Goal: Task Accomplishment & Management: Complete application form

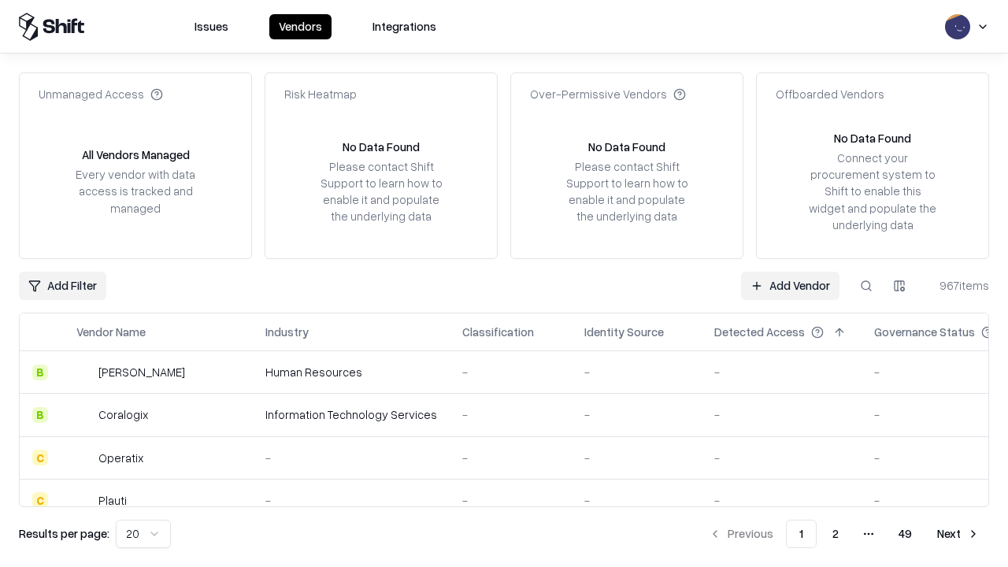
click at [790, 285] on link "Add Vendor" at bounding box center [790, 286] width 98 height 28
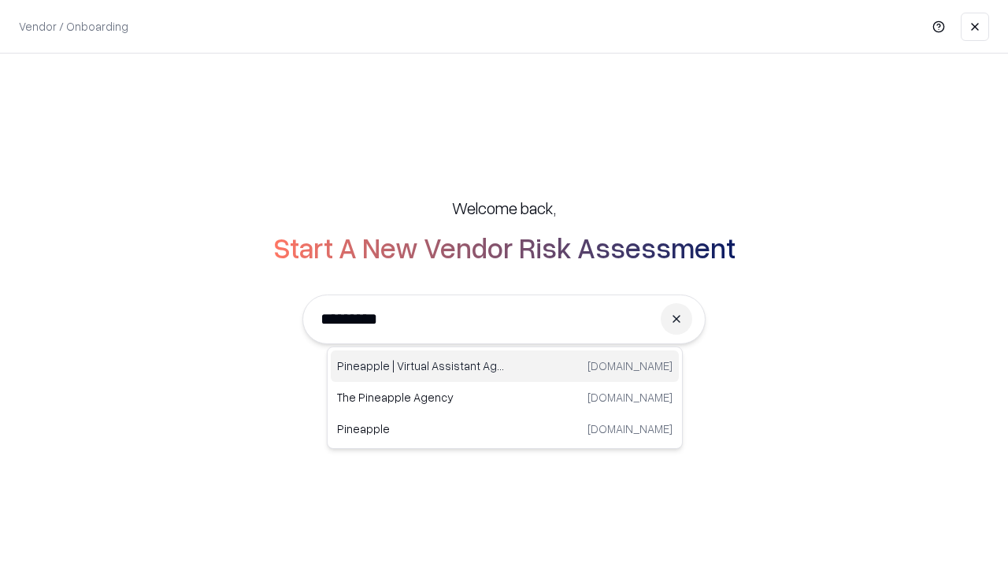
click at [505, 366] on div "Pineapple | Virtual Assistant Agency trypineapple.com" at bounding box center [505, 365] width 348 height 31
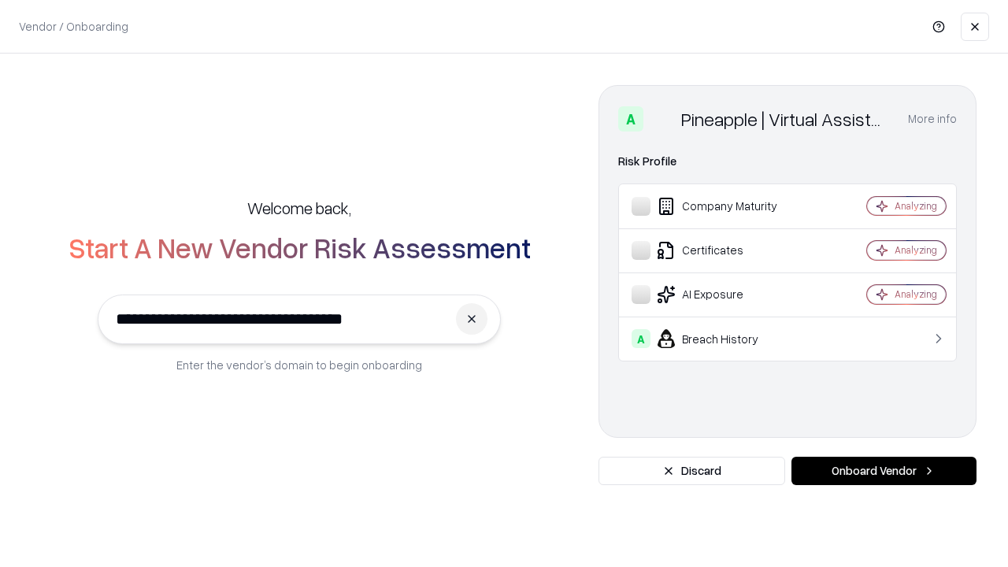
type input "**********"
click at [883, 471] on button "Onboard Vendor" at bounding box center [883, 471] width 185 height 28
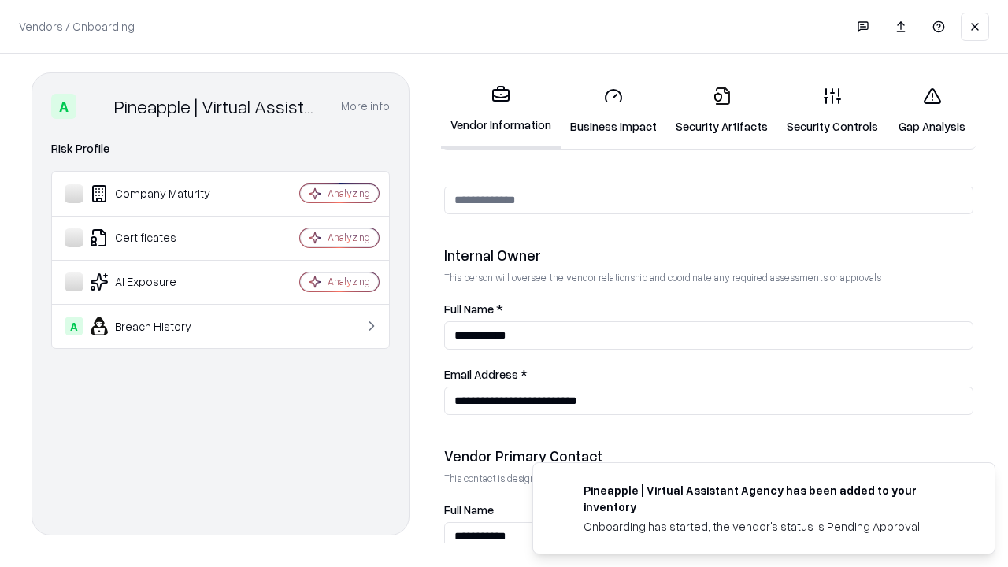
scroll to position [816, 0]
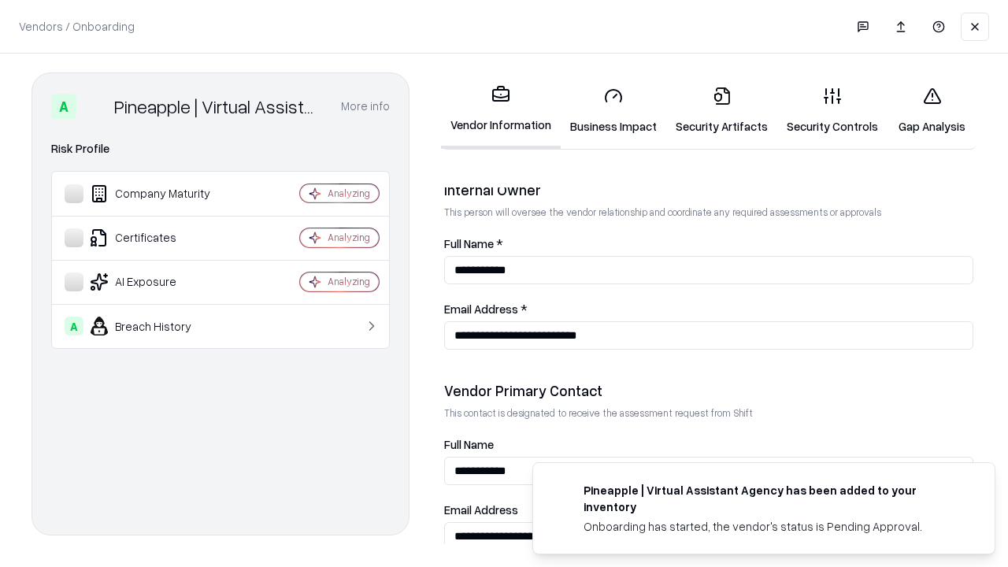
click at [613, 110] on link "Business Impact" at bounding box center [614, 110] width 106 height 73
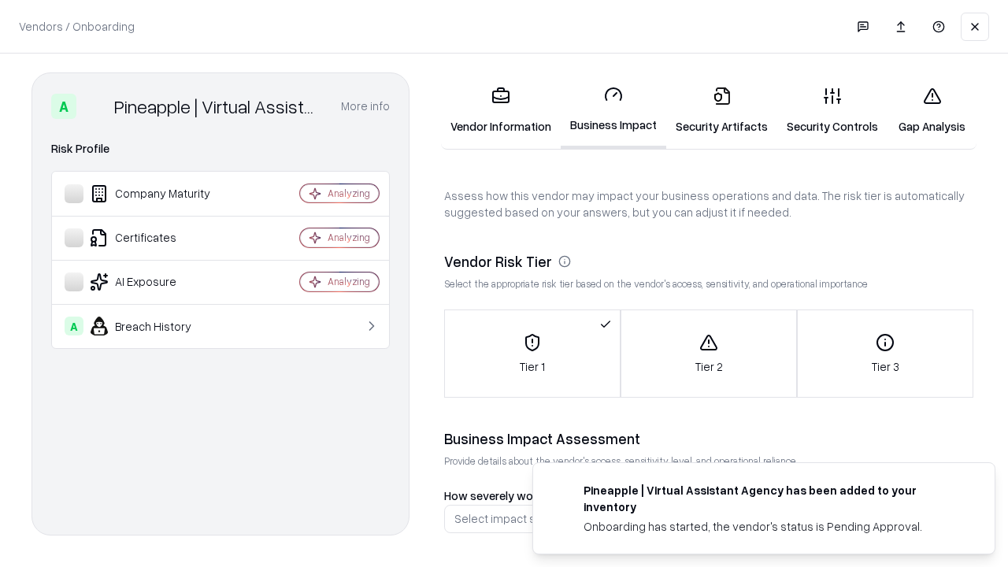
click at [721, 110] on link "Security Artifacts" at bounding box center [721, 110] width 111 height 73
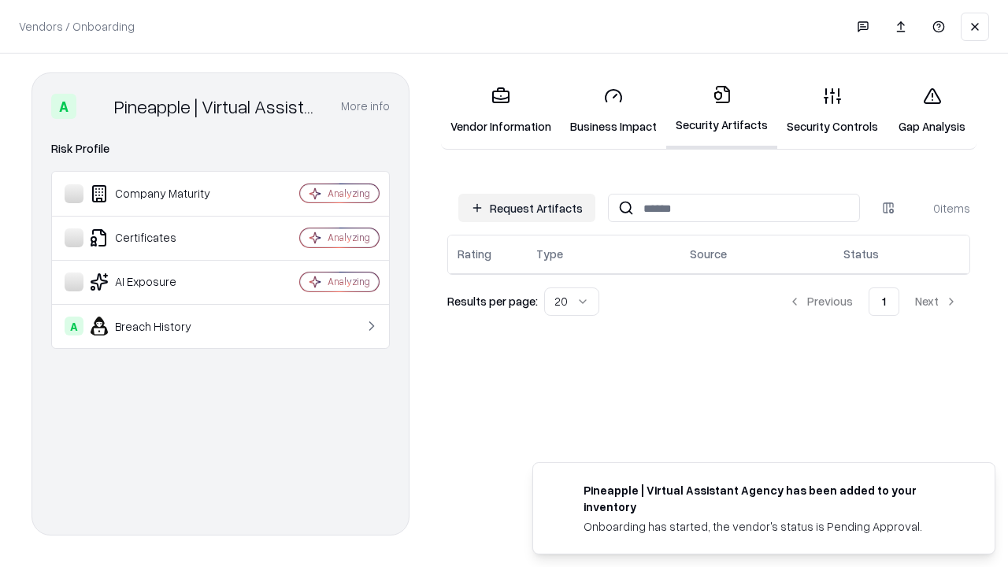
click at [527, 208] on button "Request Artifacts" at bounding box center [526, 208] width 137 height 28
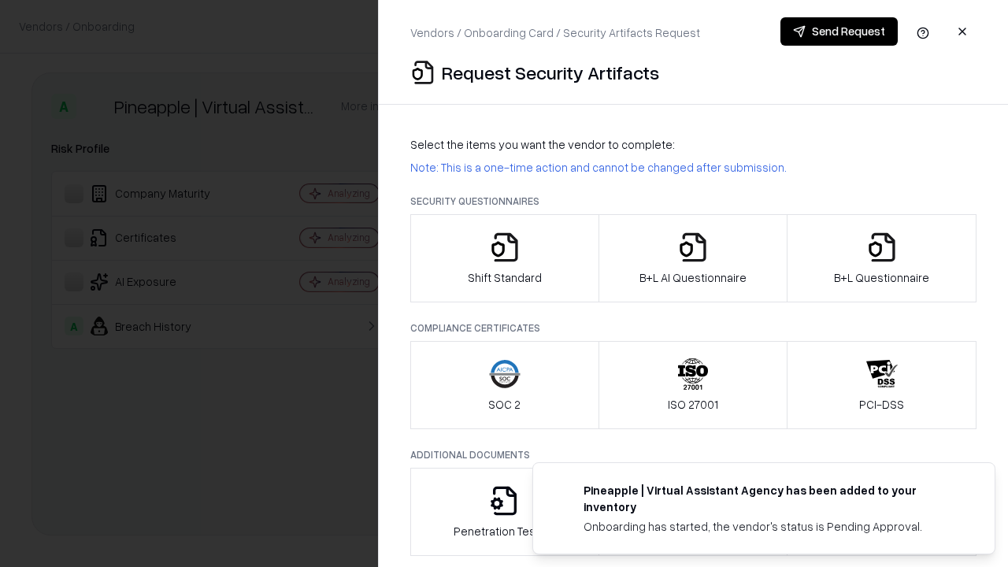
click at [504, 258] on icon "button" at bounding box center [504, 246] width 31 height 31
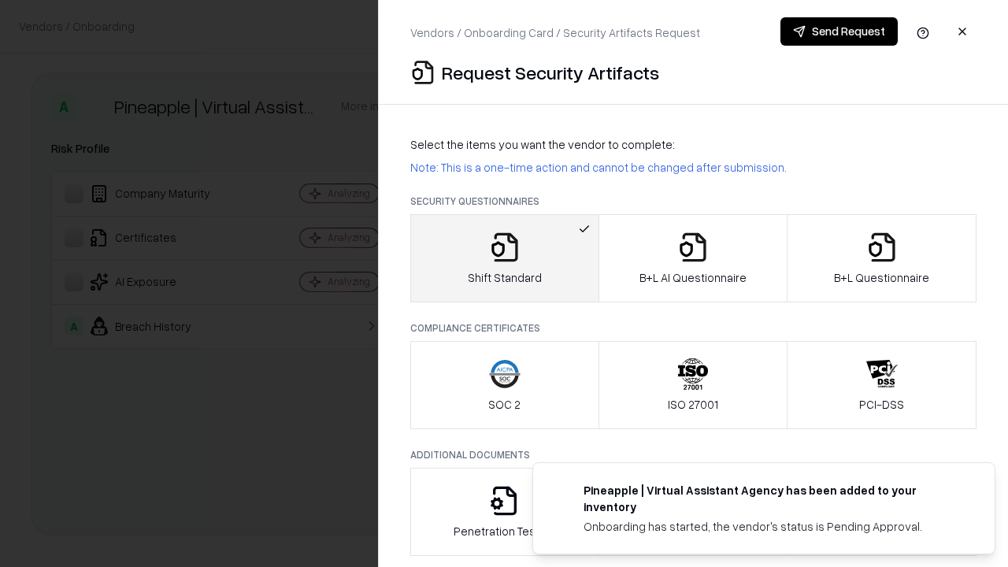
click at [839, 31] on button "Send Request" at bounding box center [838, 31] width 117 height 28
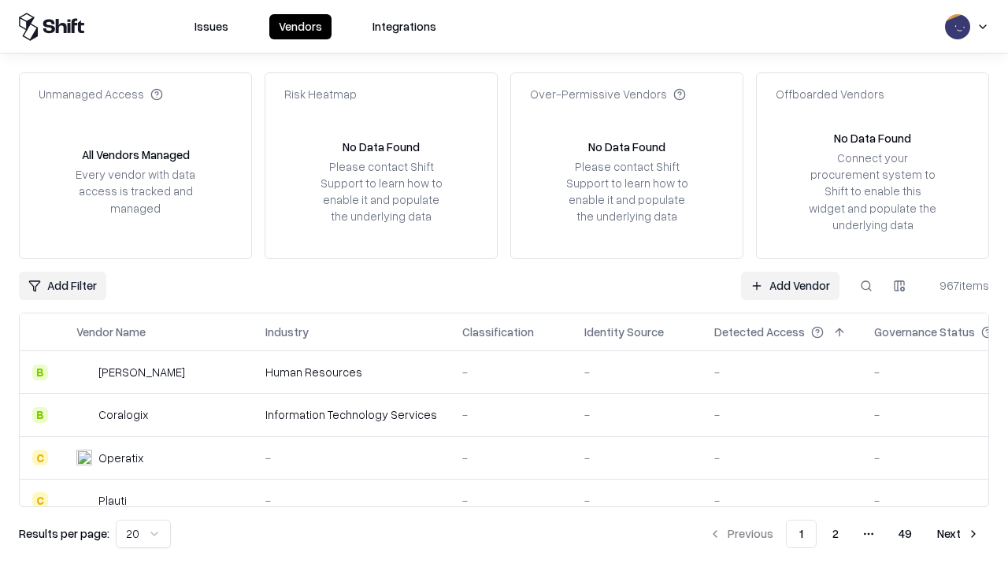
click at [866, 285] on button at bounding box center [866, 286] width 28 height 28
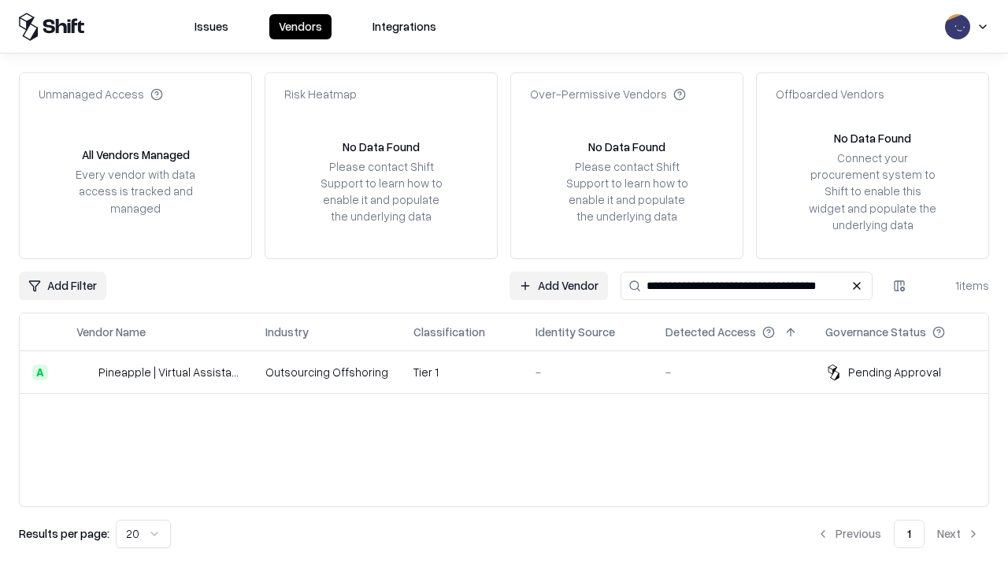
type input "**********"
click at [513, 372] on td "Tier 1" at bounding box center [462, 372] width 122 height 43
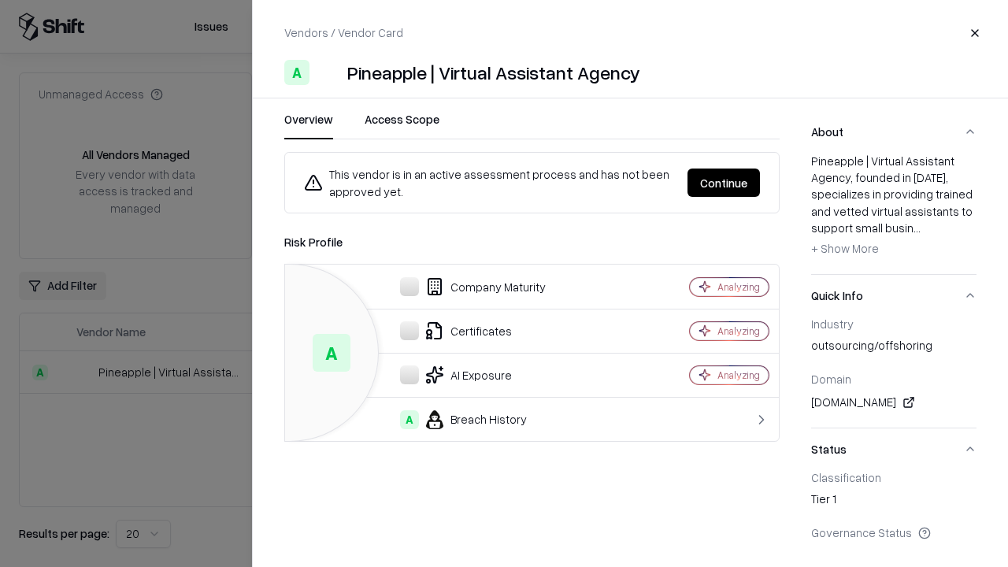
click at [724, 183] on button "Continue" at bounding box center [723, 182] width 72 height 28
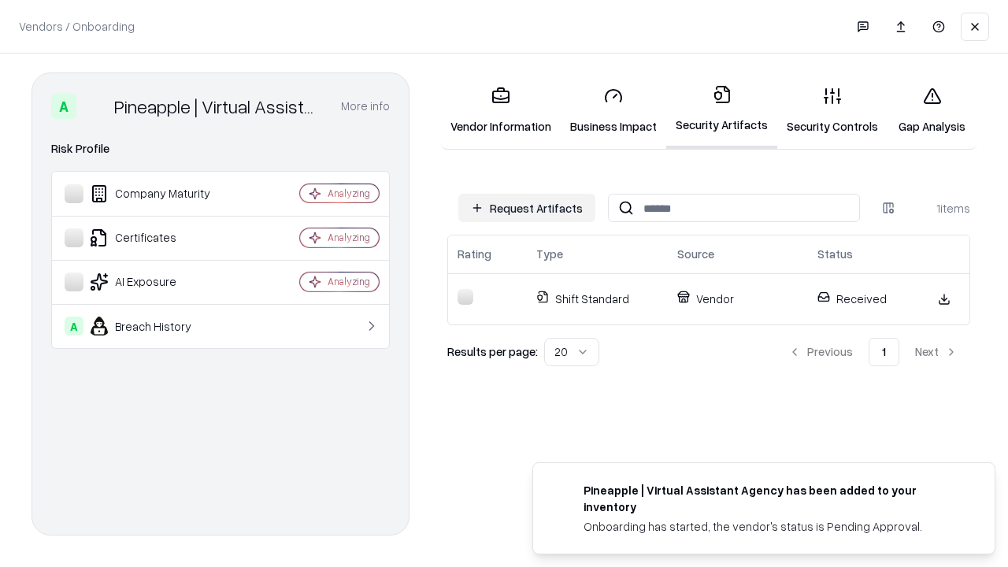
click at [832, 110] on link "Security Controls" at bounding box center [832, 110] width 110 height 73
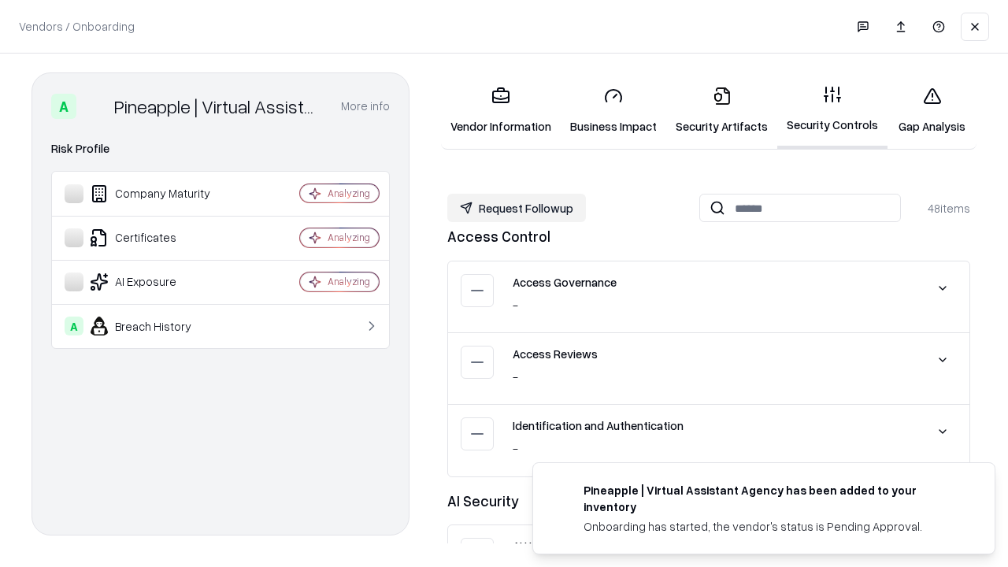
click at [516, 208] on button "Request Followup" at bounding box center [516, 208] width 139 height 28
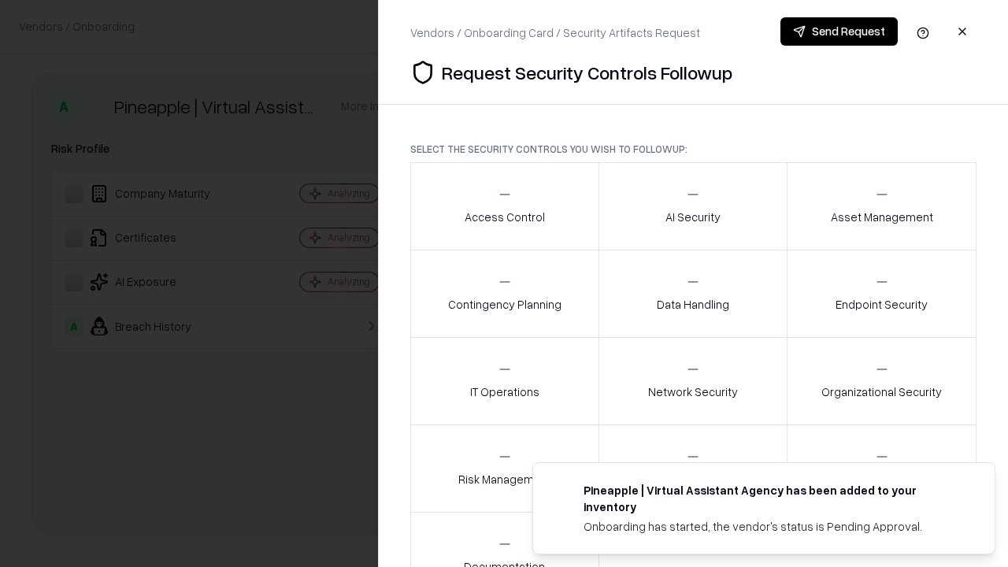
click at [504, 206] on div "Access Control" at bounding box center [505, 206] width 80 height 39
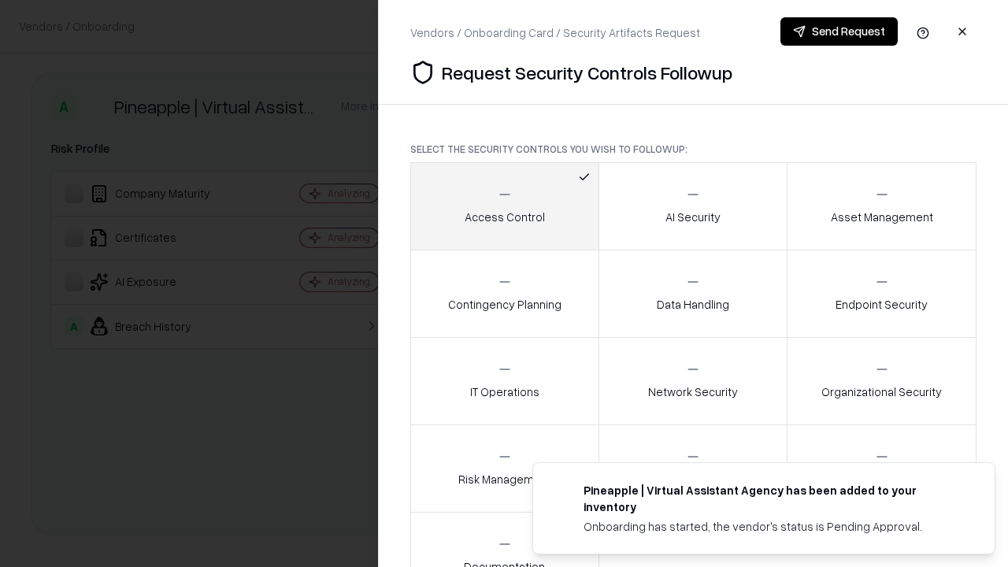
click at [839, 31] on button "Send Request" at bounding box center [838, 31] width 117 height 28
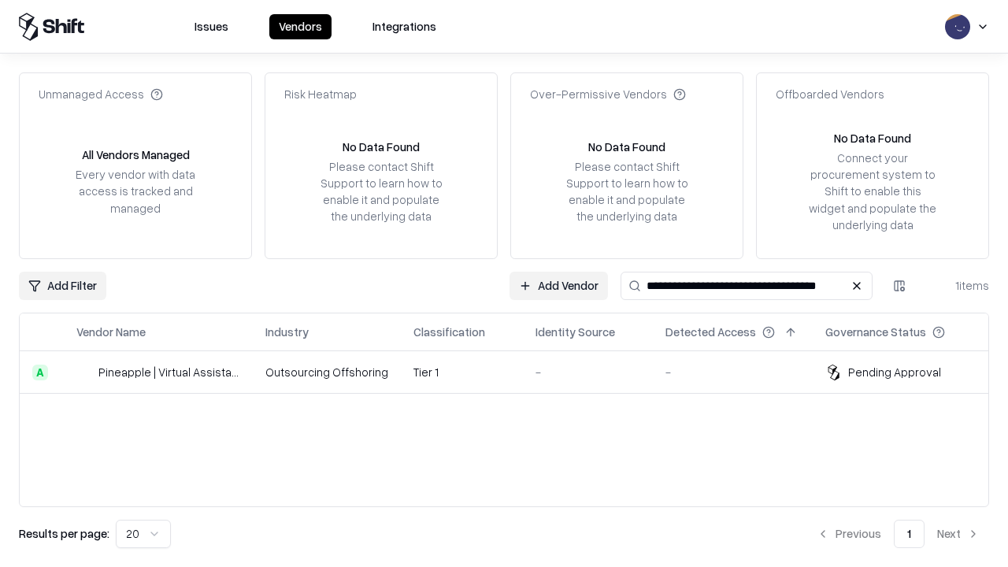
type input "**********"
click at [513, 372] on td "Tier 1" at bounding box center [462, 372] width 122 height 43
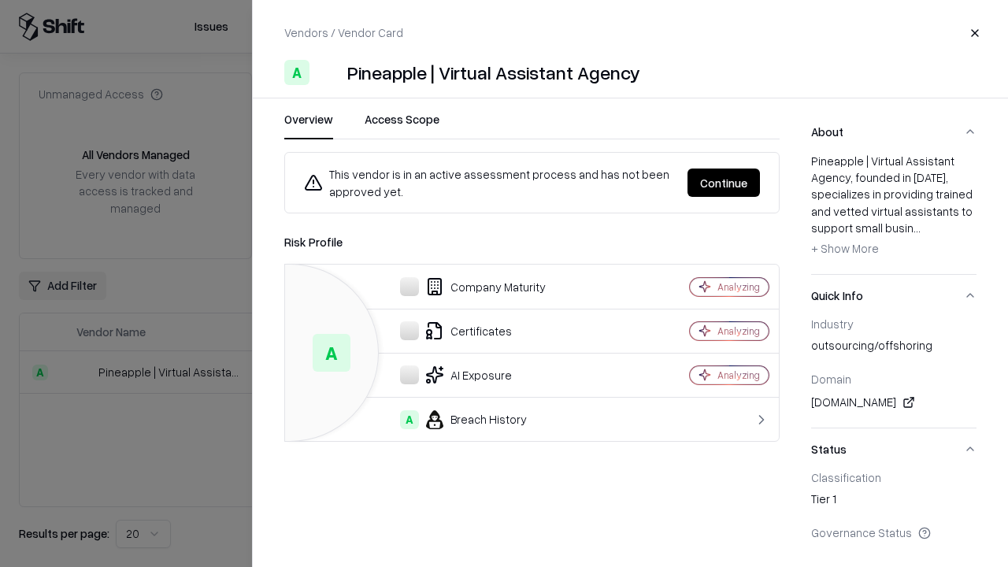
click at [724, 183] on button "Continue" at bounding box center [723, 182] width 72 height 28
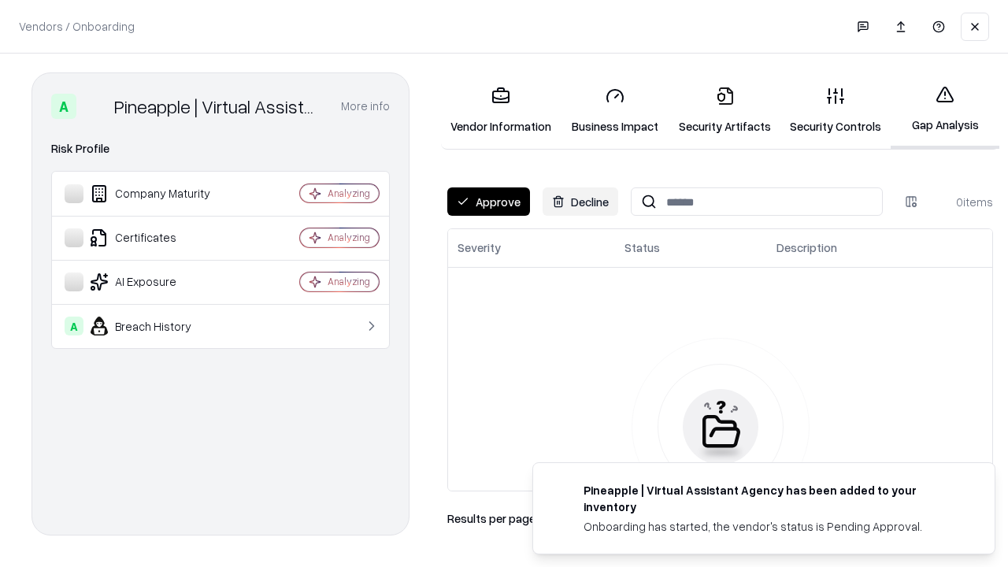
click at [488, 202] on button "Approve" at bounding box center [488, 201] width 83 height 28
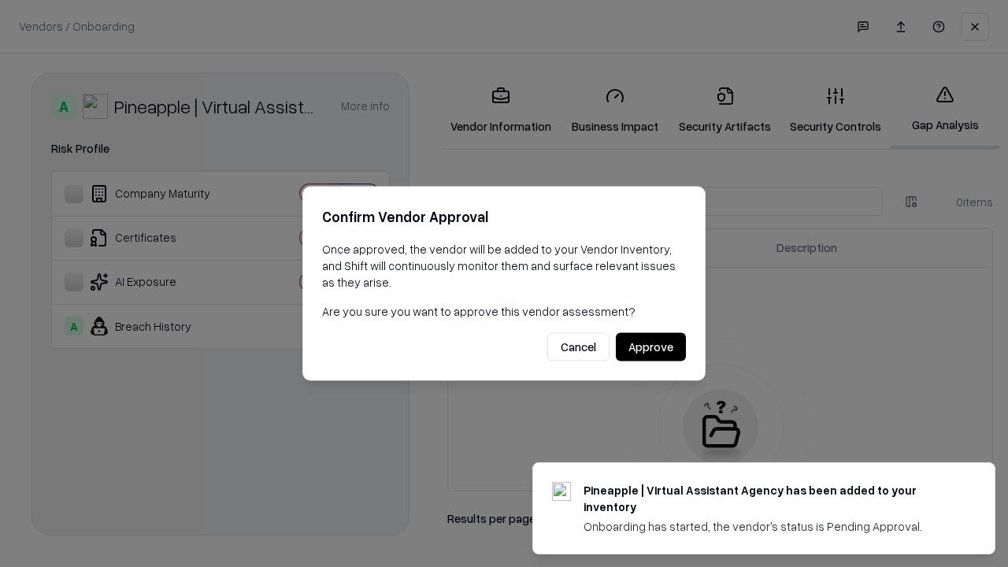
click at [650, 346] on button "Approve" at bounding box center [651, 347] width 70 height 28
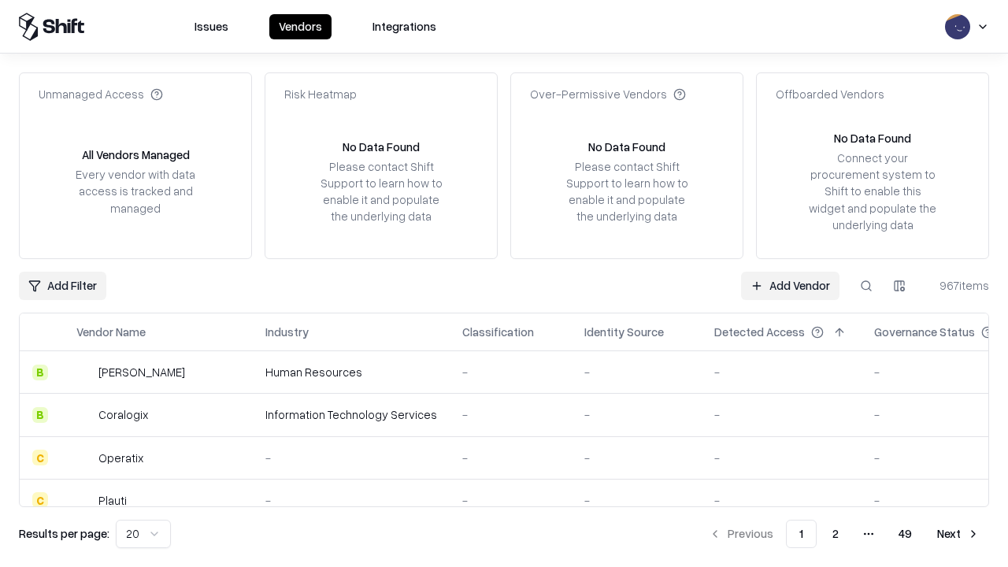
type input "**********"
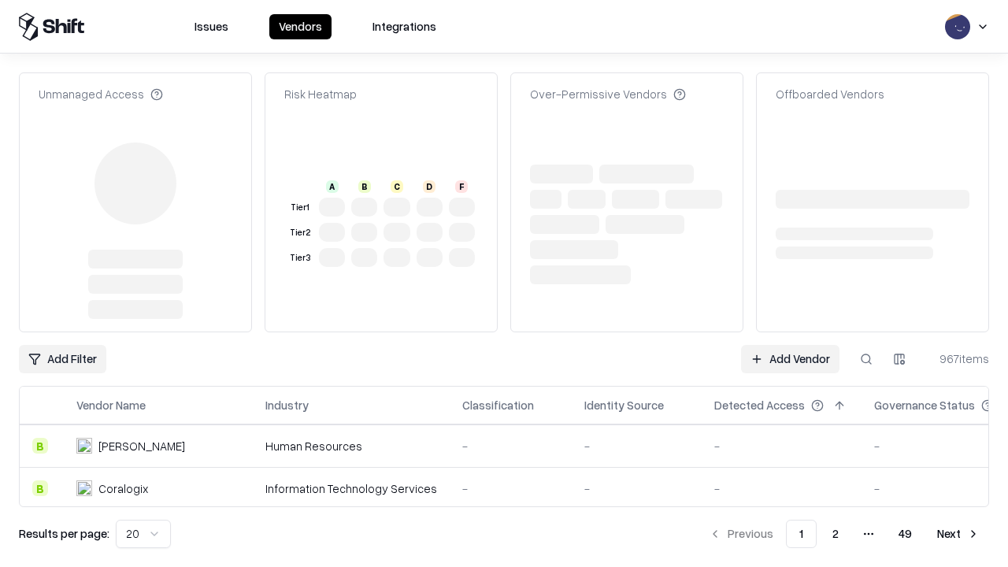
click at [790, 345] on link "Add Vendor" at bounding box center [790, 359] width 98 height 28
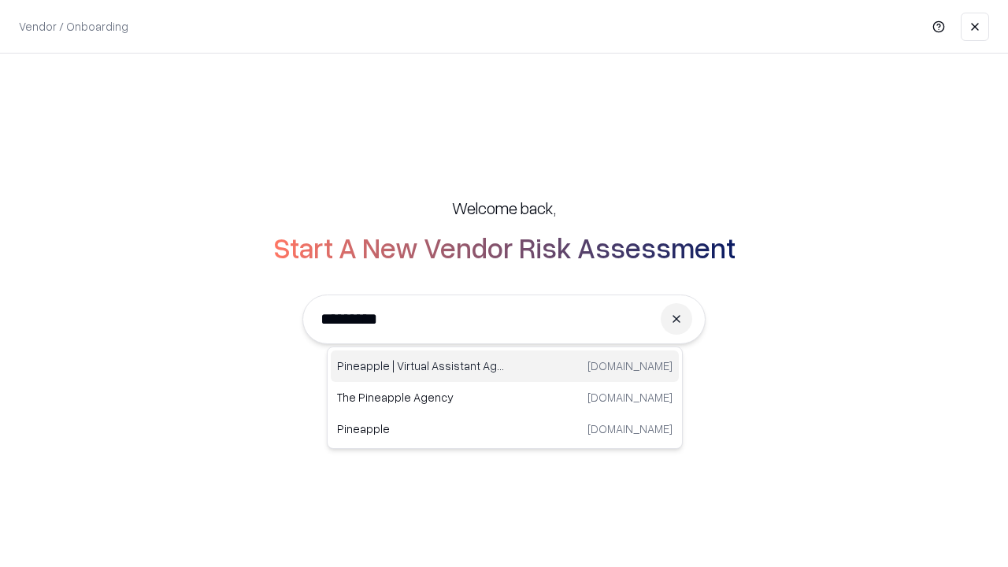
click at [505, 366] on div "Pineapple | Virtual Assistant Agency [DOMAIN_NAME]" at bounding box center [505, 365] width 348 height 31
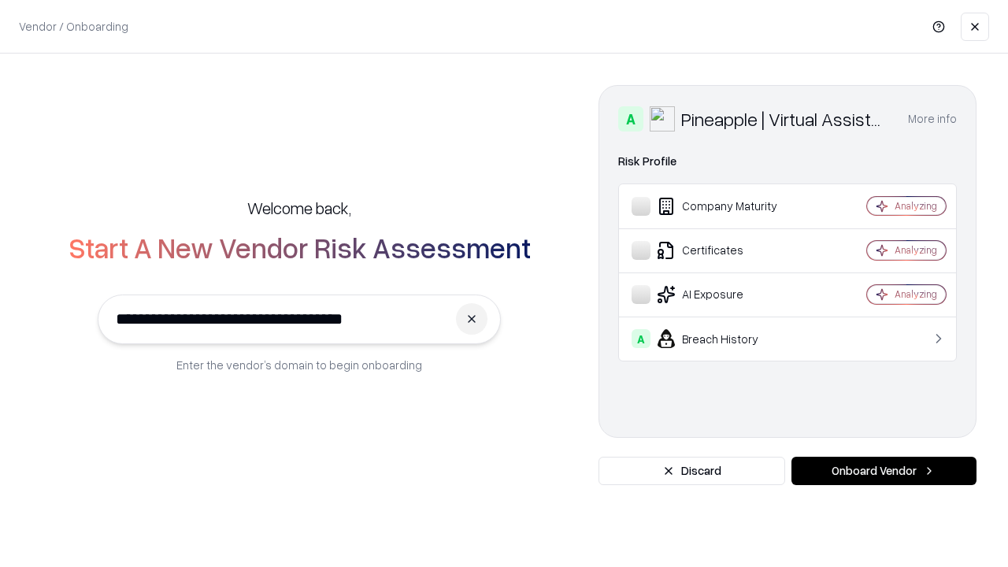
type input "**********"
click at [883, 471] on button "Onboard Vendor" at bounding box center [883, 471] width 185 height 28
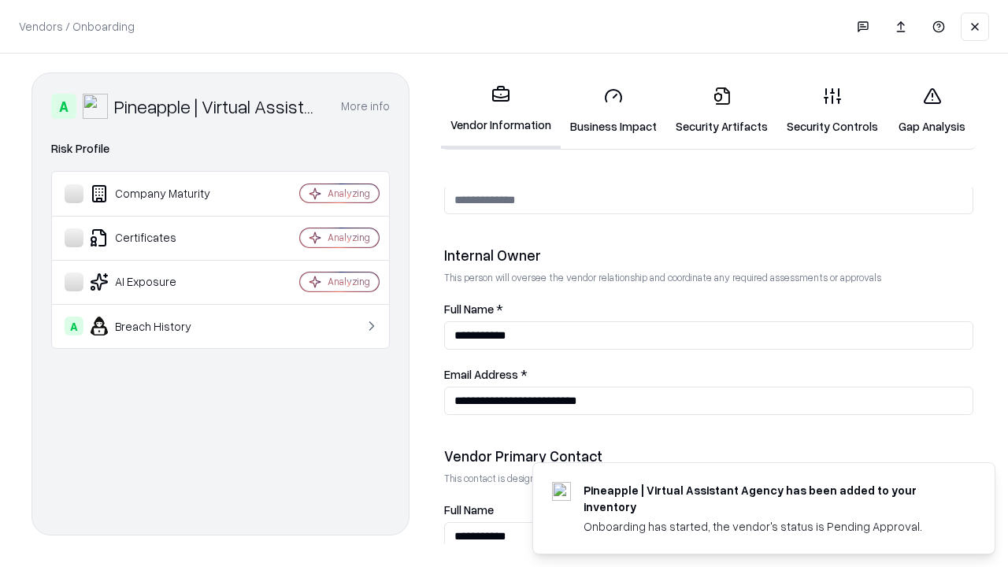
scroll to position [816, 0]
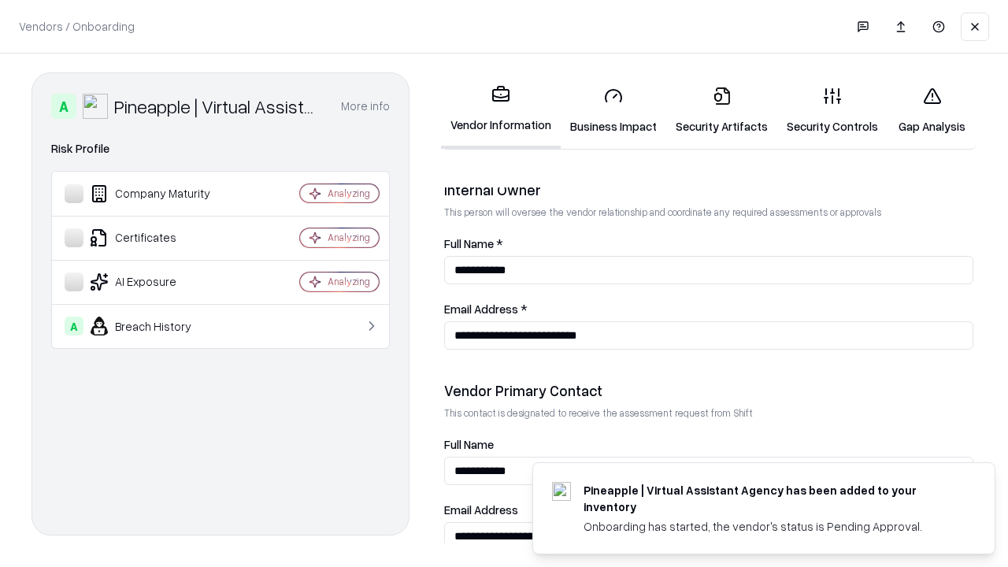
click at [931, 110] on link "Gap Analysis" at bounding box center [931, 110] width 89 height 73
